Goal: Navigation & Orientation: Find specific page/section

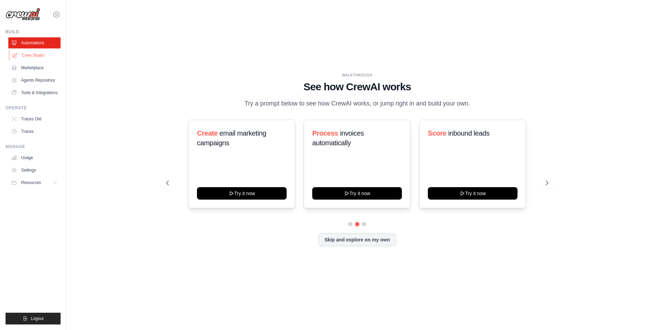
click at [31, 50] on link "Crew Studio" at bounding box center [35, 55] width 52 height 11
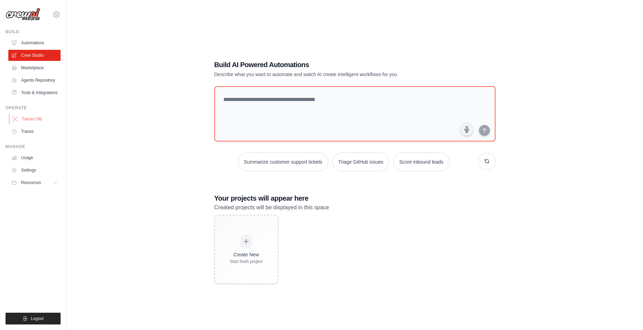
click at [31, 124] on link "Traces Old" at bounding box center [35, 119] width 52 height 11
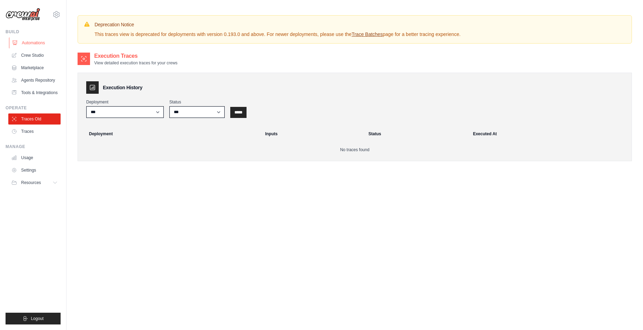
click at [28, 44] on link "Automations" at bounding box center [35, 42] width 52 height 11
